Goal: Download file/media

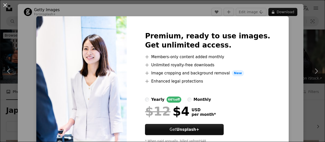
scroll to position [147, 0]
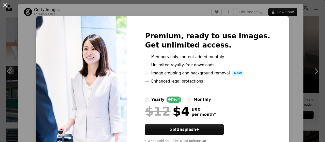
click at [296, 54] on div "An X shape Premium, ready to use images. Get unlimited access. A plus sign Memb…" at bounding box center [162, 71] width 325 height 142
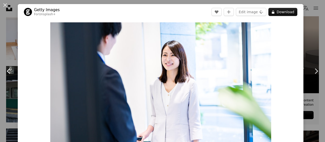
click at [9, 68] on icon "Chevron left" at bounding box center [9, 71] width 8 height 8
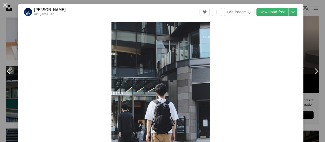
click at [9, 68] on icon "Chevron left" at bounding box center [9, 71] width 8 height 8
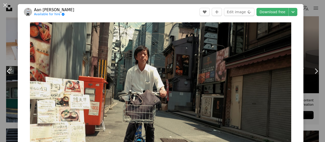
click at [9, 68] on icon "Chevron left" at bounding box center [9, 71] width 8 height 8
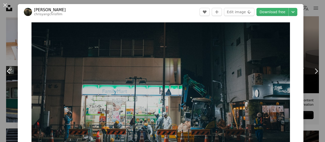
click at [9, 68] on icon "Chevron left" at bounding box center [9, 71] width 8 height 8
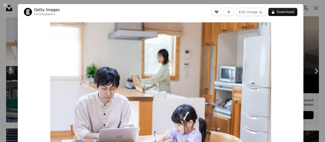
click at [9, 68] on icon "Chevron left" at bounding box center [9, 71] width 8 height 8
click at [312, 71] on icon "Chevron right" at bounding box center [316, 71] width 8 height 8
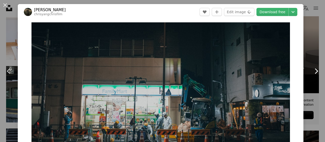
click at [312, 71] on icon "Chevron right" at bounding box center [316, 71] width 8 height 8
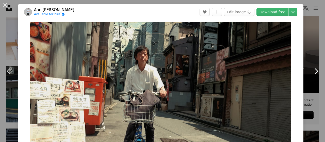
click at [312, 71] on icon "Chevron right" at bounding box center [316, 71] width 8 height 8
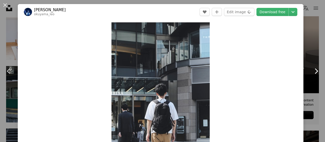
click at [312, 71] on icon "Chevron right" at bounding box center [316, 71] width 8 height 8
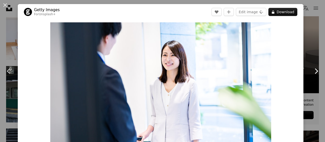
click at [312, 71] on icon "Chevron right" at bounding box center [316, 71] width 8 height 8
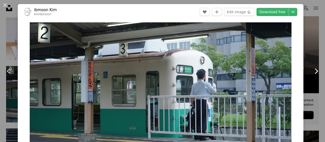
click at [312, 71] on icon "Chevron right" at bounding box center [316, 71] width 8 height 8
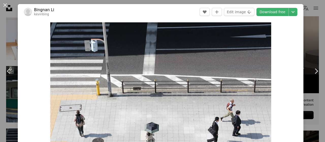
scroll to position [43, 0]
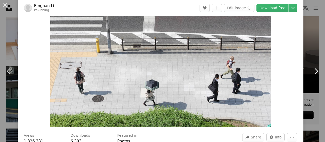
click at [314, 70] on icon "Chevron right" at bounding box center [316, 71] width 8 height 8
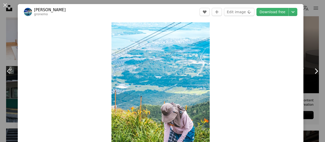
click at [314, 70] on icon "Chevron right" at bounding box center [316, 71] width 8 height 8
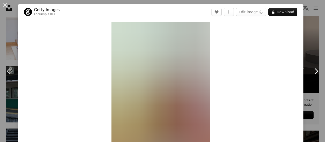
click at [314, 70] on icon "Chevron right" at bounding box center [316, 71] width 8 height 8
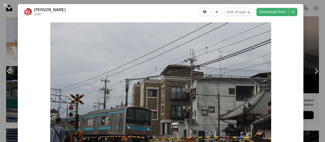
scroll to position [42, 0]
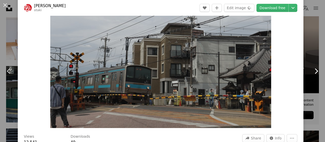
click at [313, 70] on icon "Chevron right" at bounding box center [316, 71] width 8 height 8
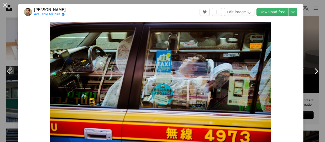
click at [314, 70] on icon at bounding box center [315, 70] width 3 height 5
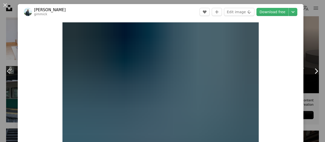
click at [314, 70] on icon at bounding box center [315, 70] width 3 height 5
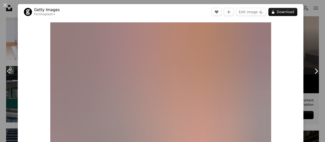
click at [314, 70] on icon at bounding box center [315, 70] width 3 height 5
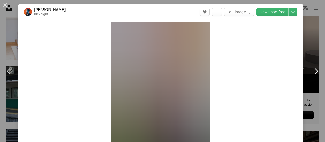
click at [314, 70] on icon at bounding box center [315, 70] width 3 height 5
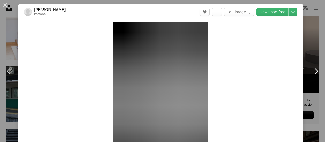
click at [314, 70] on icon at bounding box center [315, 70] width 3 height 5
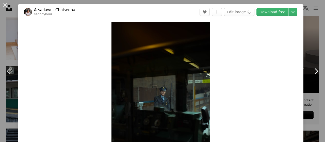
click at [314, 70] on icon at bounding box center [315, 70] width 3 height 5
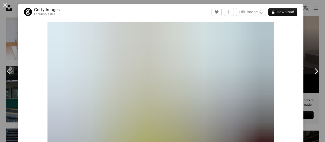
click at [312, 70] on icon "Chevron right" at bounding box center [316, 71] width 8 height 8
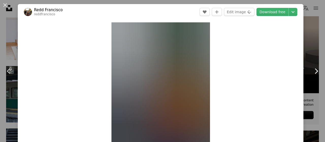
click at [312, 71] on icon "Chevron right" at bounding box center [316, 71] width 8 height 8
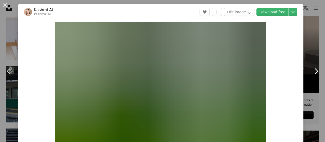
click at [312, 73] on icon "Chevron right" at bounding box center [316, 71] width 8 height 8
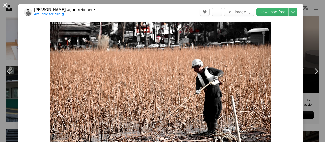
click at [7, 6] on button "An X shape" at bounding box center [5, 5] width 6 height 6
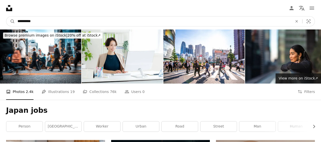
drag, startPoint x: 45, startPoint y: 18, endPoint x: 27, endPoint y: 23, distance: 17.8
click at [27, 23] on input "**********" at bounding box center [153, 21] width 276 height 10
type input "**********"
click at [6, 16] on button "A magnifying glass" at bounding box center [10, 21] width 9 height 10
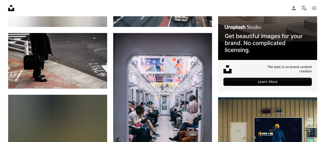
scroll to position [66, 0]
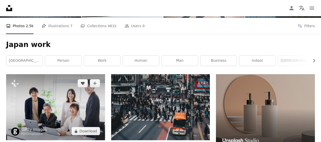
click at [59, 108] on img at bounding box center [55, 107] width 99 height 66
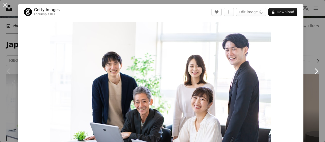
click at [313, 74] on icon "Chevron right" at bounding box center [316, 71] width 8 height 8
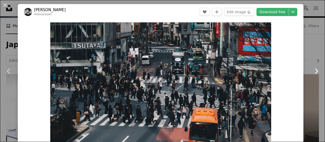
click at [313, 74] on icon "Chevron right" at bounding box center [316, 71] width 8 height 8
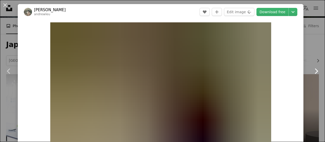
click at [313, 74] on icon "Chevron right" at bounding box center [316, 71] width 8 height 8
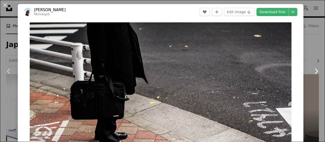
click at [314, 73] on icon at bounding box center [315, 70] width 3 height 5
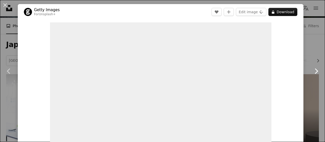
click at [314, 73] on icon at bounding box center [315, 70] width 3 height 5
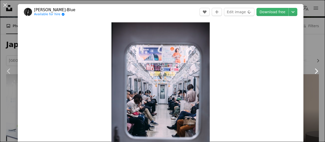
click at [312, 74] on icon "Chevron right" at bounding box center [316, 71] width 8 height 8
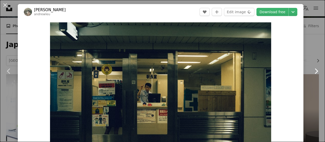
click at [312, 74] on icon "Chevron right" at bounding box center [316, 71] width 8 height 8
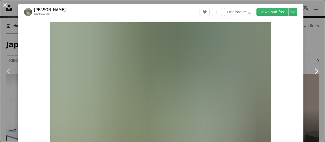
click at [312, 74] on icon "Chevron right" at bounding box center [316, 71] width 8 height 8
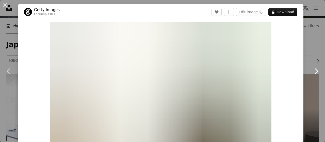
click at [312, 74] on icon "Chevron right" at bounding box center [316, 71] width 8 height 8
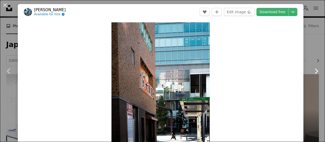
click at [312, 74] on icon "Chevron right" at bounding box center [316, 71] width 8 height 8
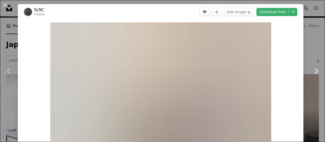
click at [312, 74] on icon "Chevron right" at bounding box center [316, 71] width 8 height 8
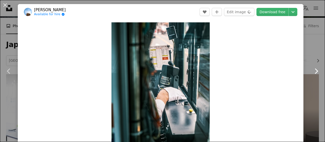
click at [312, 74] on icon "Chevron right" at bounding box center [316, 71] width 8 height 8
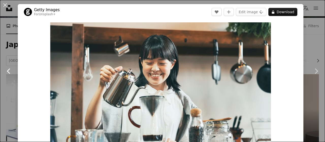
click at [6, 71] on icon "Chevron left" at bounding box center [9, 71] width 8 height 8
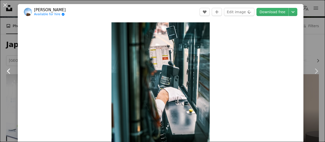
click at [6, 71] on icon "Chevron left" at bounding box center [9, 71] width 8 height 8
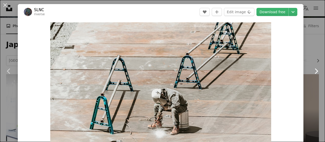
click at [312, 72] on icon "Chevron right" at bounding box center [316, 71] width 8 height 8
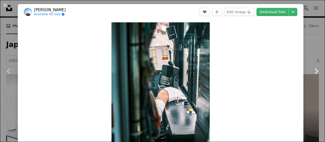
click at [312, 72] on icon "Chevron right" at bounding box center [316, 71] width 8 height 8
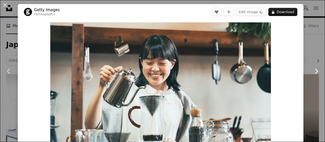
click at [312, 72] on icon "Chevron right" at bounding box center [316, 71] width 8 height 8
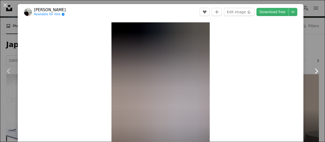
click at [312, 72] on icon "Chevron right" at bounding box center [316, 71] width 8 height 8
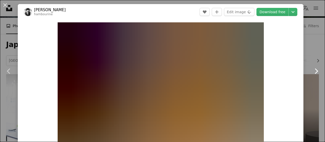
click at [312, 72] on icon "Chevron right" at bounding box center [316, 71] width 8 height 8
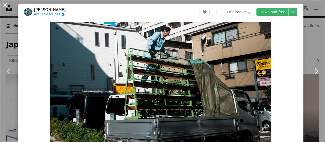
click at [312, 72] on icon "Chevron right" at bounding box center [316, 71] width 8 height 8
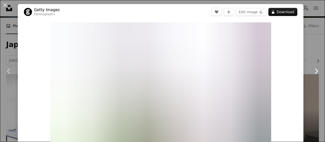
click at [312, 72] on icon "Chevron right" at bounding box center [316, 71] width 8 height 8
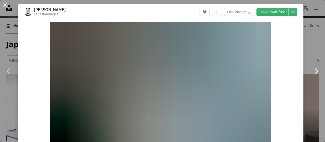
click at [312, 72] on icon "Chevron right" at bounding box center [316, 71] width 8 height 8
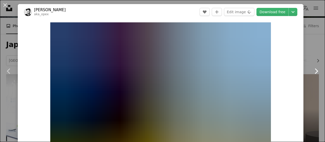
click at [312, 72] on icon "Chevron right" at bounding box center [316, 71] width 8 height 8
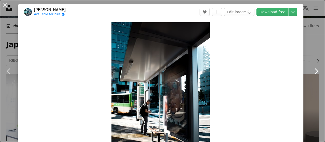
click at [312, 72] on icon "Chevron right" at bounding box center [316, 71] width 8 height 8
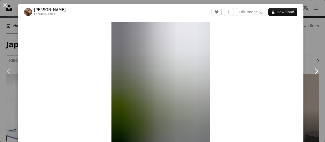
click at [312, 72] on icon "Chevron right" at bounding box center [316, 71] width 8 height 8
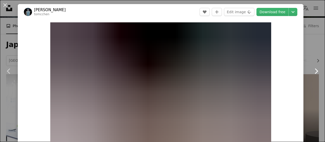
click at [312, 72] on icon "Chevron right" at bounding box center [316, 71] width 8 height 8
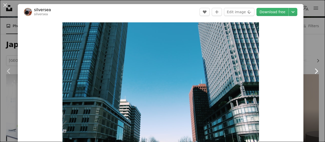
click at [312, 72] on icon "Chevron right" at bounding box center [316, 71] width 8 height 8
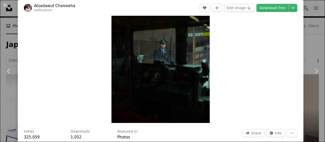
scroll to position [73, 0]
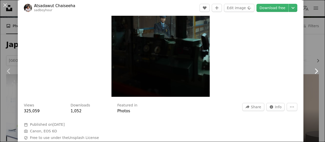
click at [315, 72] on icon "Chevron right" at bounding box center [316, 71] width 8 height 8
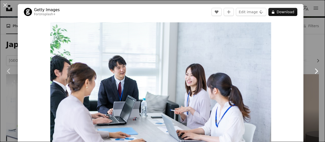
click at [315, 72] on icon "Chevron right" at bounding box center [316, 71] width 8 height 8
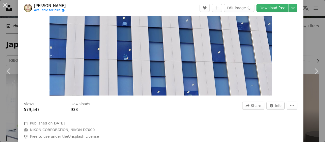
scroll to position [28, 0]
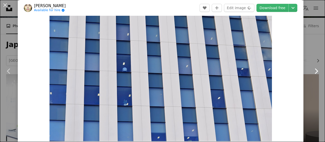
click at [314, 70] on icon at bounding box center [315, 70] width 3 height 5
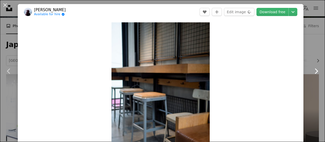
click at [314, 70] on icon at bounding box center [315, 70] width 3 height 5
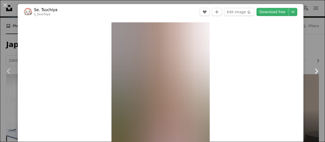
click at [314, 70] on icon at bounding box center [315, 70] width 3 height 5
